Goal: Task Accomplishment & Management: Complete application form

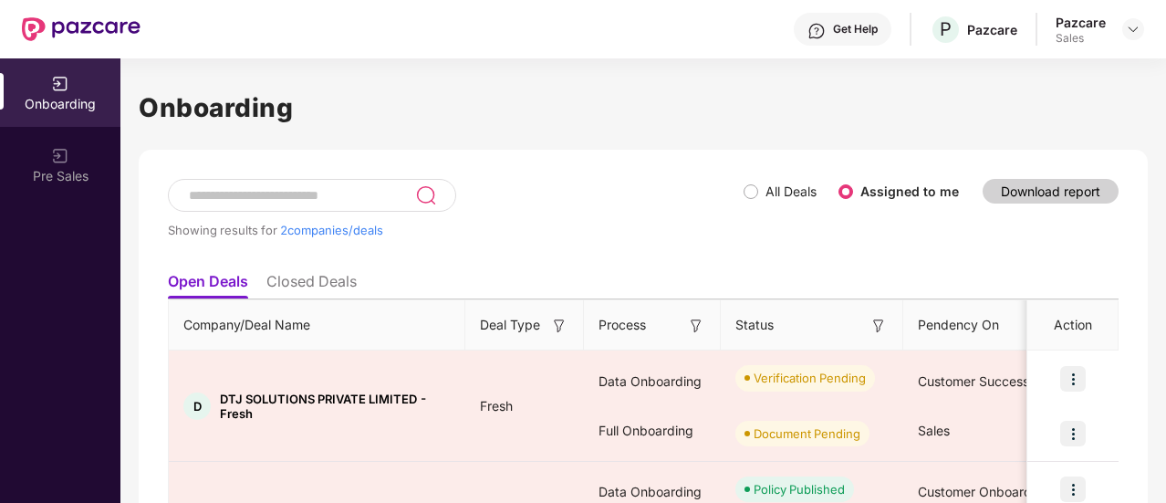
drag, startPoint x: 2292, startPoint y: 0, endPoint x: 733, endPoint y: 191, distance: 1570.5
click at [733, 191] on div "Showing results for 2 companies/deals" at bounding box center [456, 221] width 576 height 84
click at [1125, 37] on div at bounding box center [1133, 29] width 22 height 22
click at [1129, 36] on img at bounding box center [1133, 29] width 15 height 15
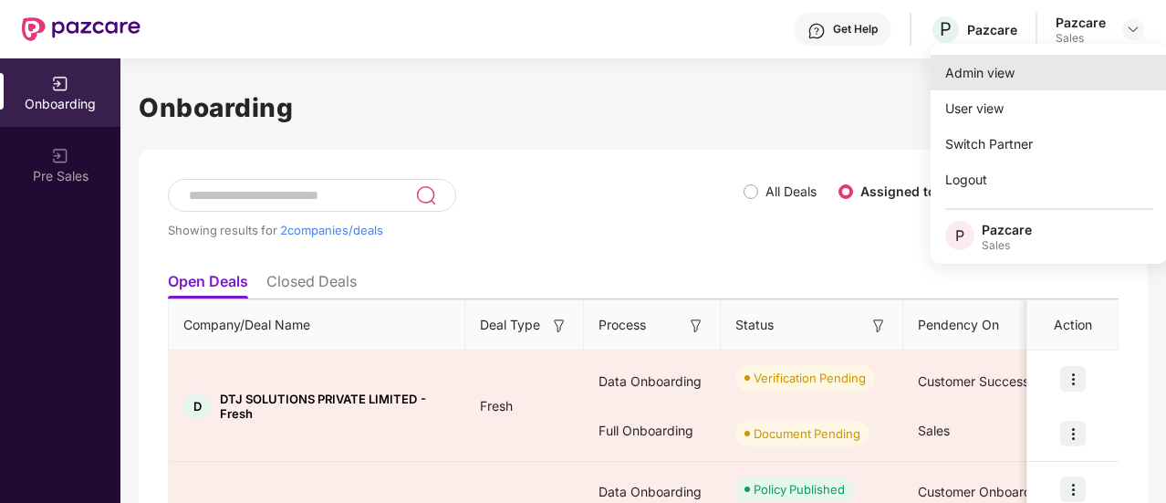
click at [1049, 63] on div "Admin view" at bounding box center [1048, 73] width 237 height 36
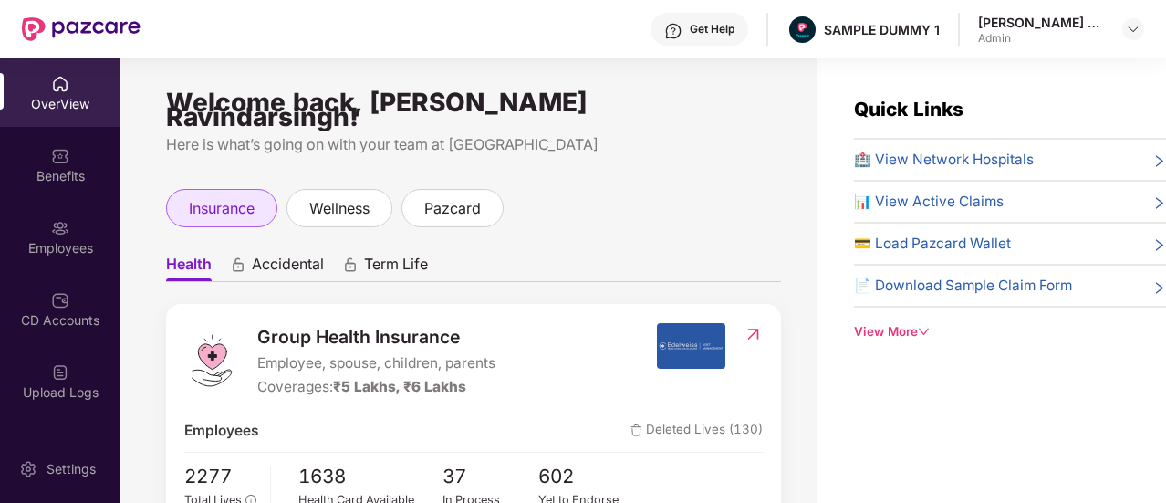
click at [182, 189] on div "insurance" at bounding box center [221, 208] width 111 height 38
click at [193, 264] on span "Health" at bounding box center [189, 267] width 46 height 26
click at [287, 265] on span "Accidental" at bounding box center [288, 267] width 72 height 26
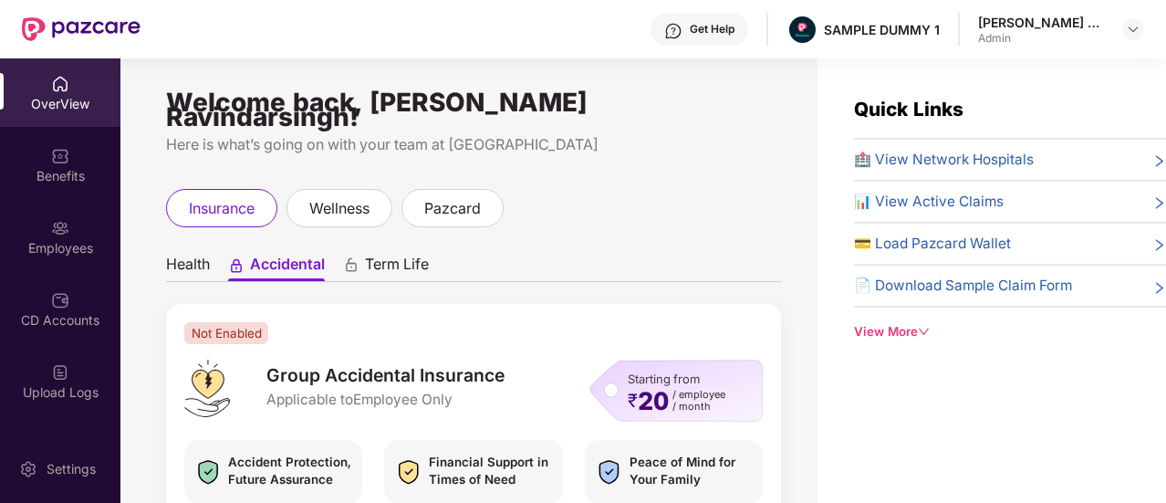
click at [383, 257] on span "Term Life" at bounding box center [397, 267] width 64 height 26
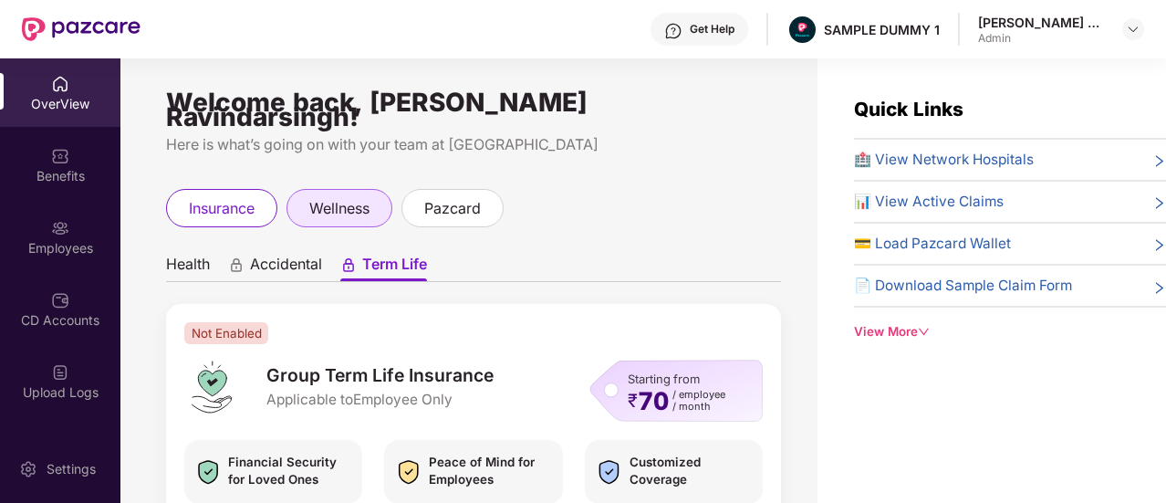
click at [352, 199] on span "wellness" at bounding box center [339, 208] width 60 height 23
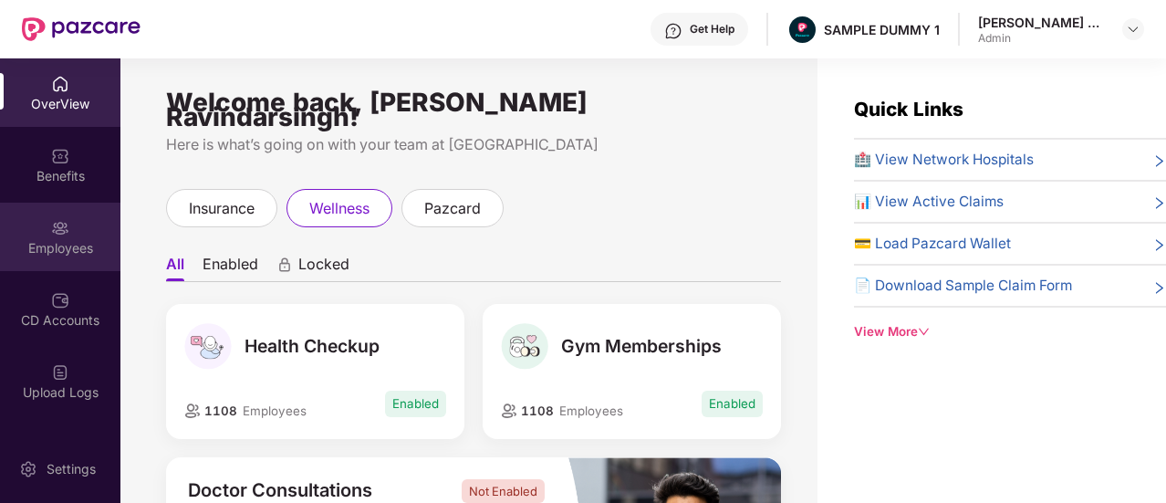
click at [27, 239] on div "Employees" at bounding box center [60, 248] width 120 height 18
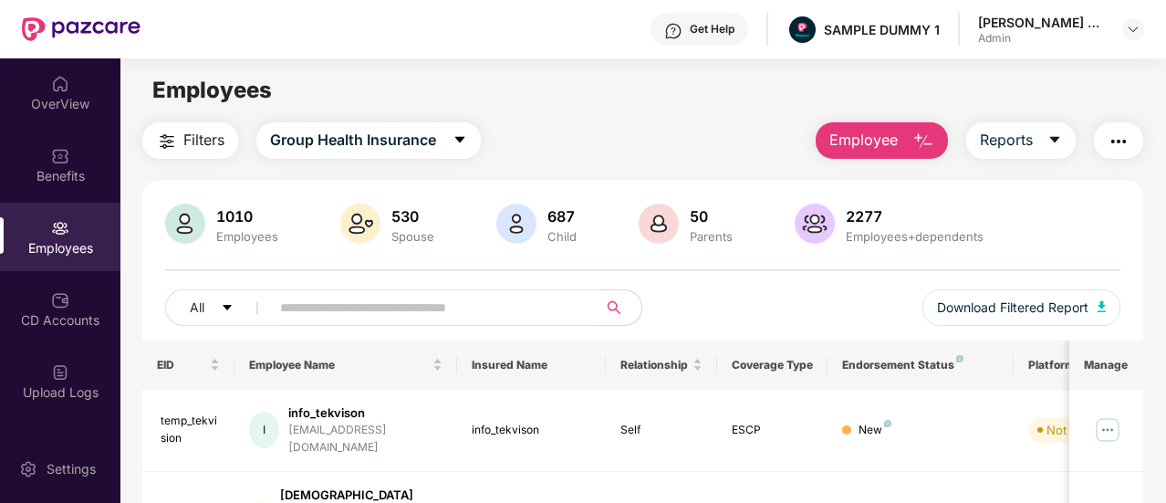
click at [882, 129] on span "Employee" at bounding box center [863, 140] width 68 height 23
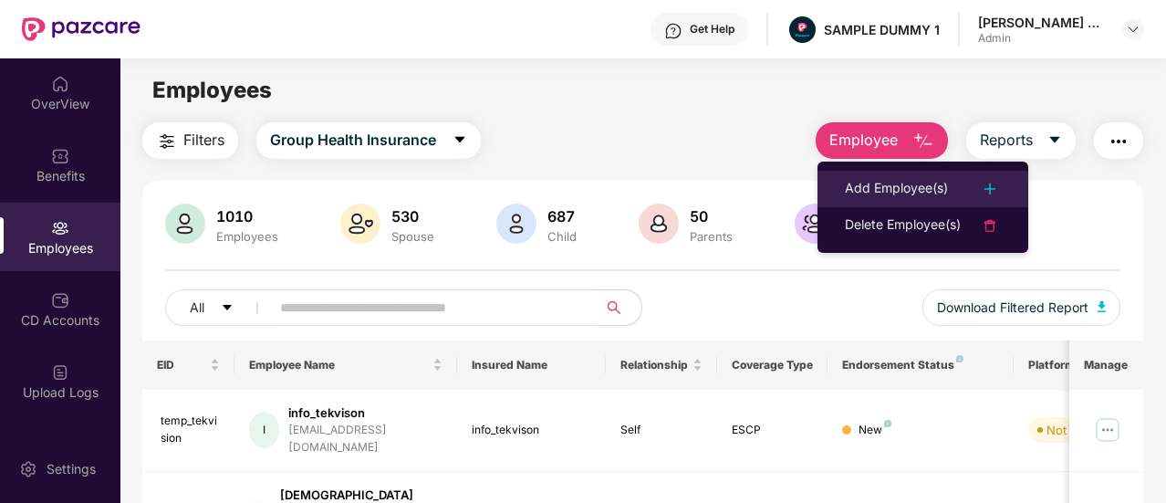
click at [877, 190] on div "Add Employee(s)" at bounding box center [896, 189] width 103 height 22
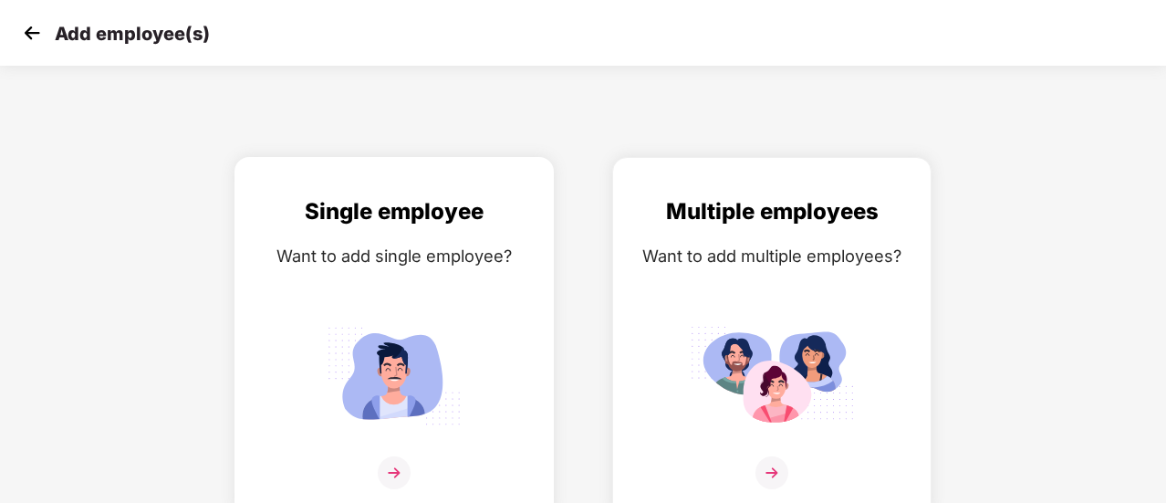
click at [401, 391] on img at bounding box center [394, 375] width 164 height 114
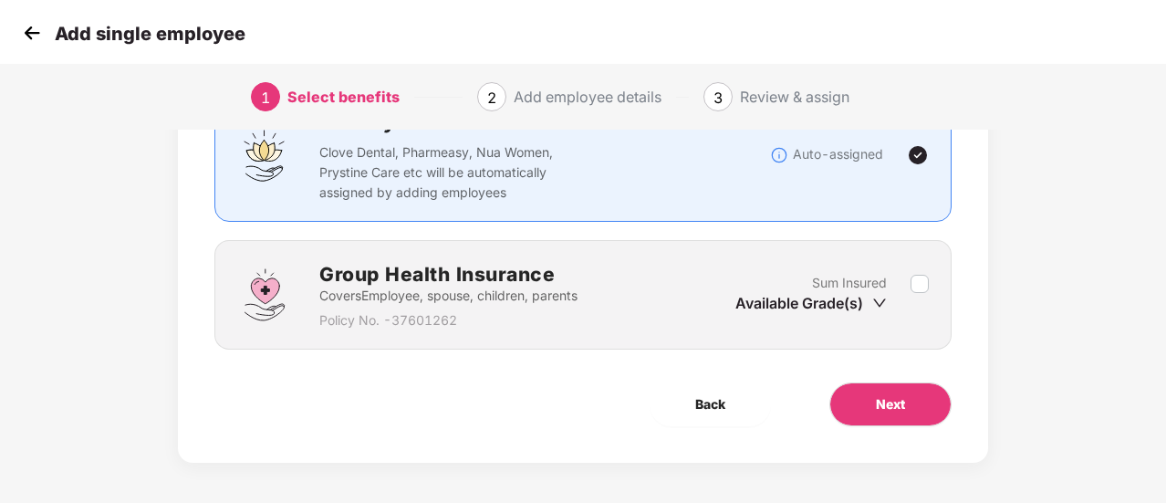
scroll to position [170, 0]
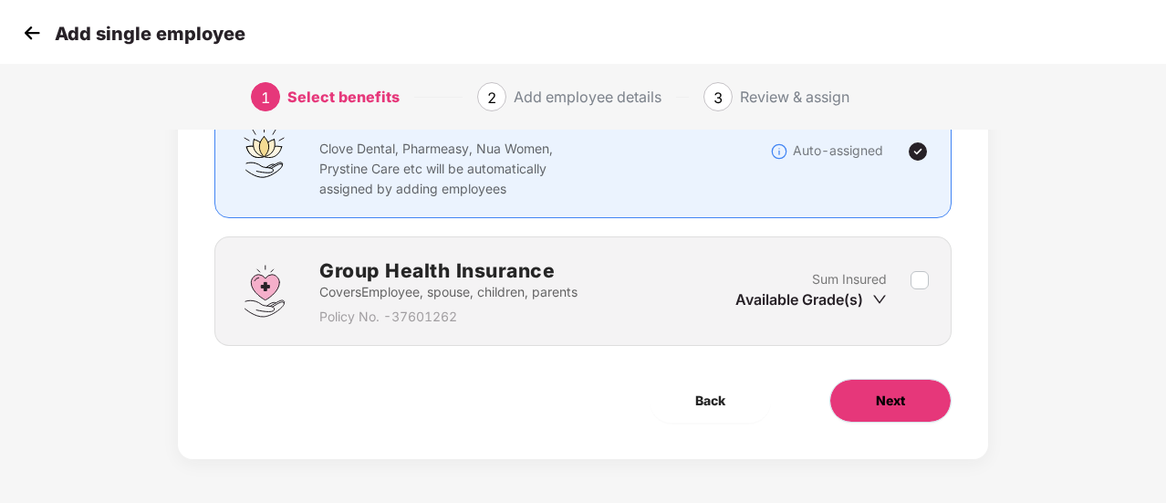
click at [888, 388] on button "Next" at bounding box center [890, 401] width 122 height 44
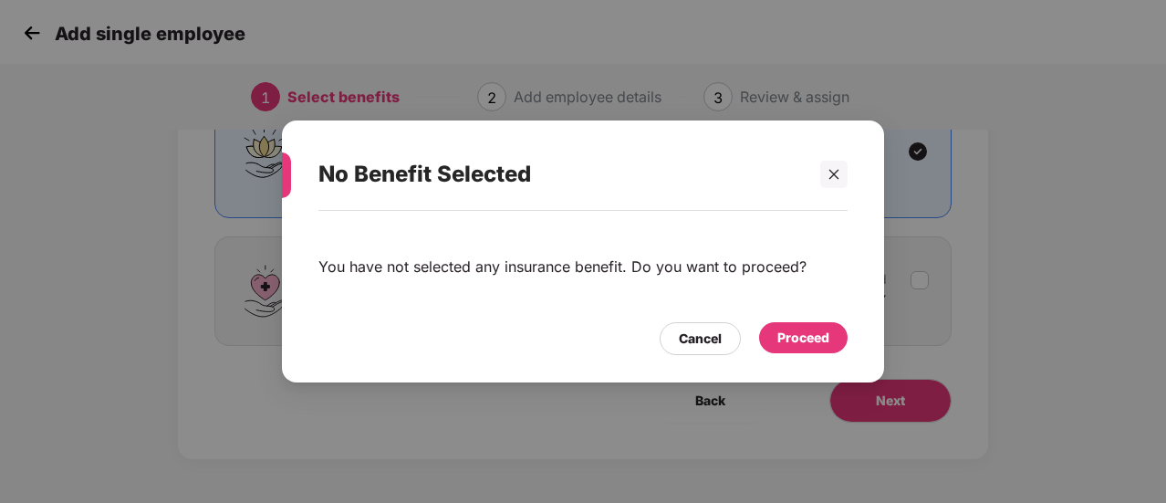
click at [808, 330] on div "Proceed" at bounding box center [803, 337] width 52 height 20
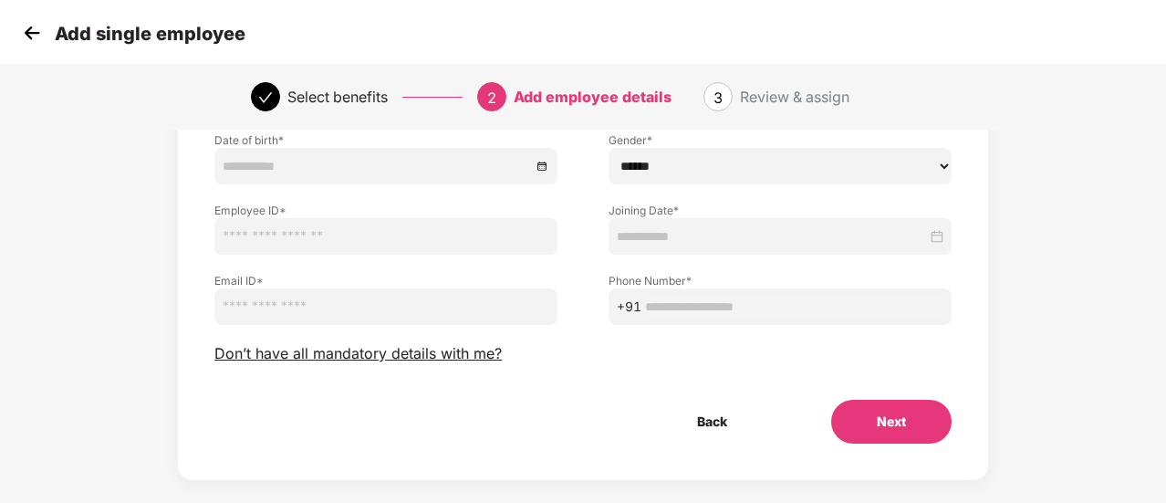
scroll to position [228, 0]
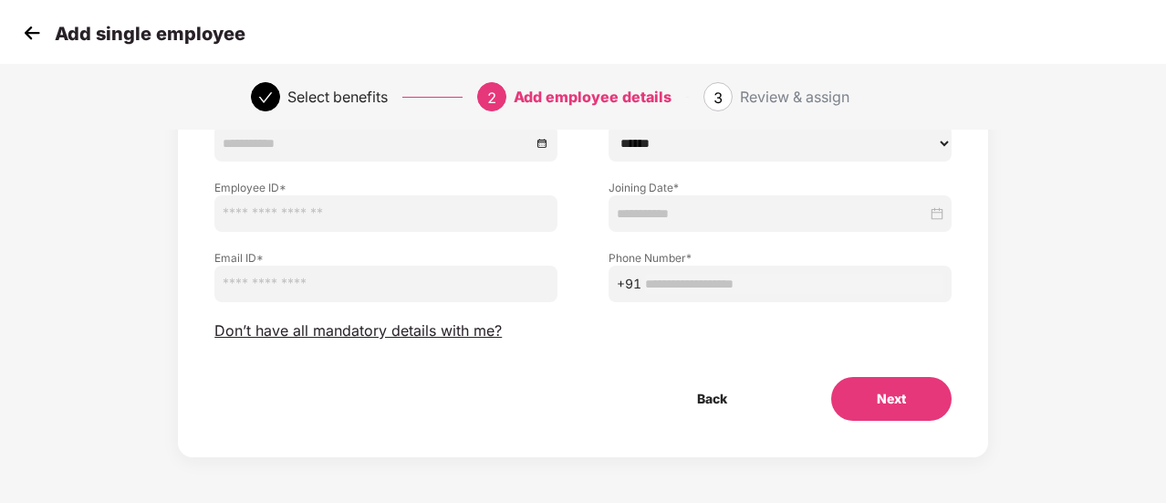
click at [923, 418] on button "Next" at bounding box center [891, 399] width 120 height 44
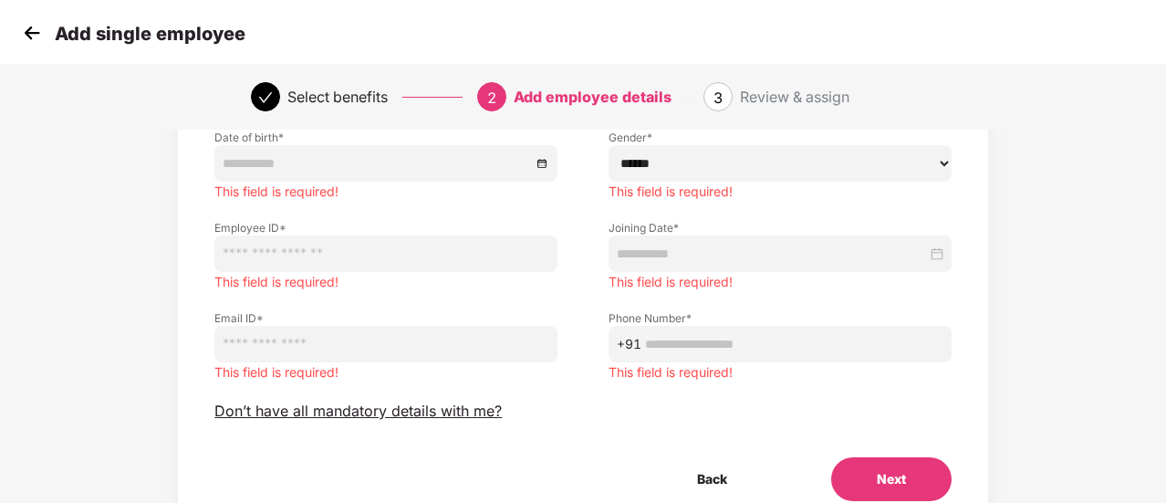
click at [32, 36] on img at bounding box center [31, 32] width 27 height 27
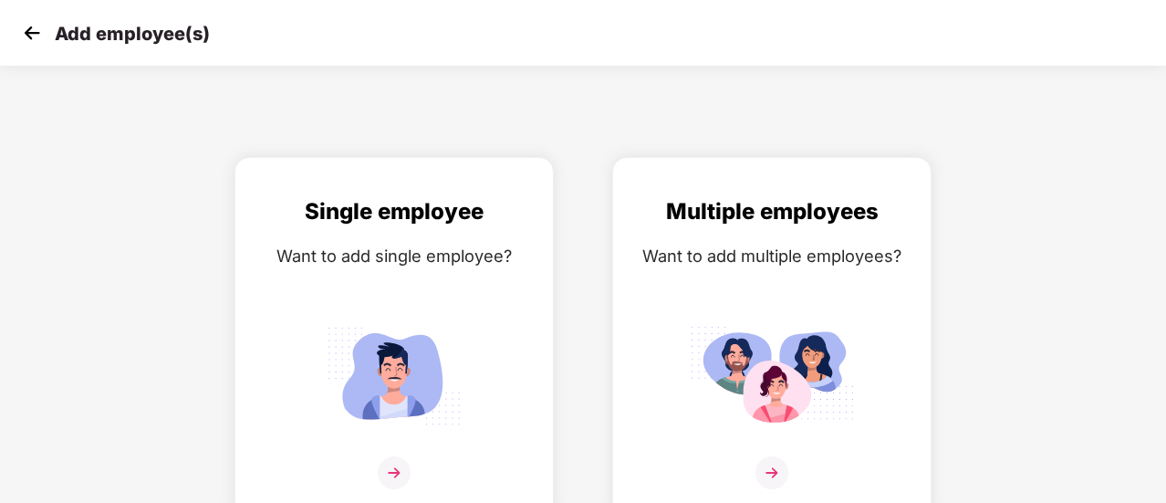
click at [32, 36] on img at bounding box center [31, 32] width 27 height 27
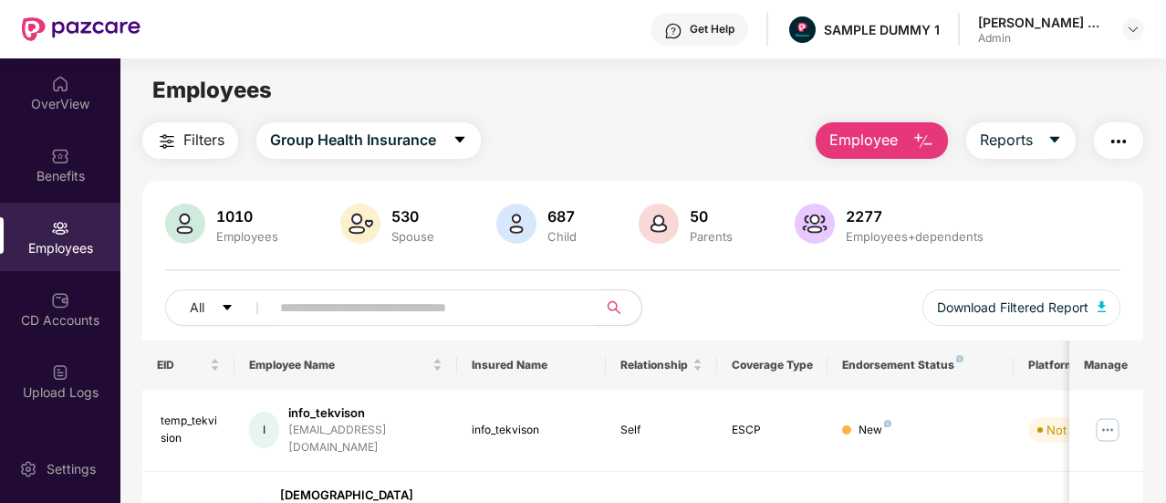
scroll to position [329, 0]
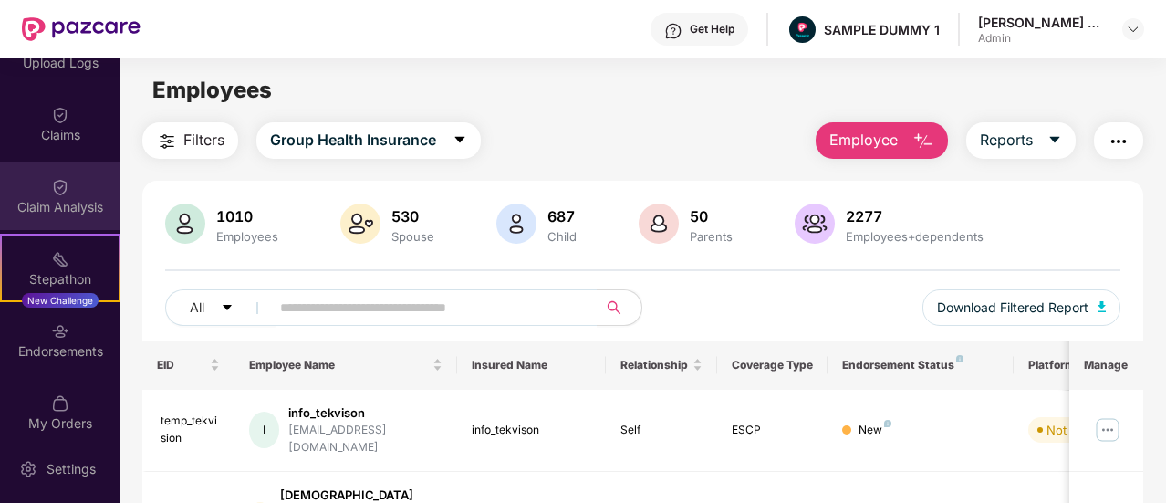
click at [78, 199] on div "Claim Analysis" at bounding box center [60, 207] width 120 height 18
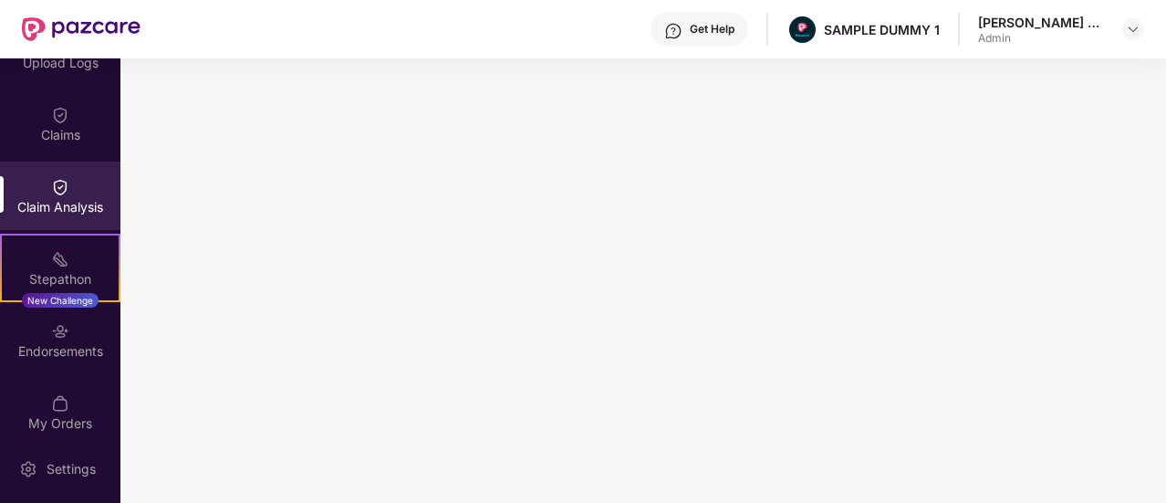
click at [688, 29] on div "Get Help" at bounding box center [699, 29] width 98 height 33
